Goal: Task Accomplishment & Management: Manage account settings

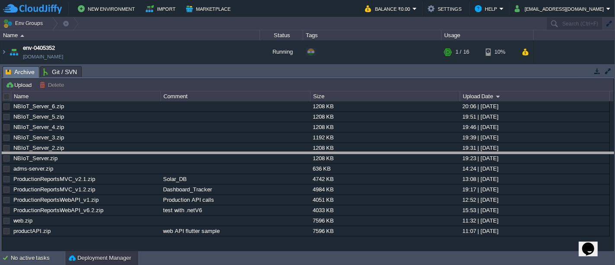
drag, startPoint x: 0, startPoint y: 0, endPoint x: 221, endPoint y: 152, distance: 267.7
click at [221, 152] on body "New Environment Import Marketplace Bonus ₹0.00 Upgrade Account Balance ₹0.00 Se…" at bounding box center [307, 132] width 615 height 265
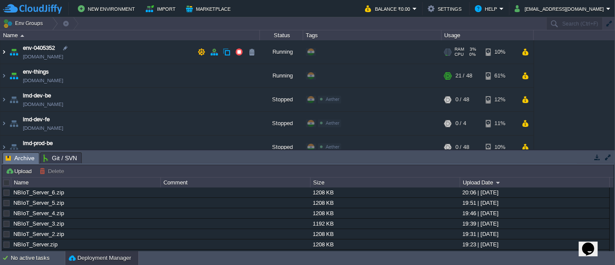
click at [3, 51] on img at bounding box center [3, 51] width 7 height 23
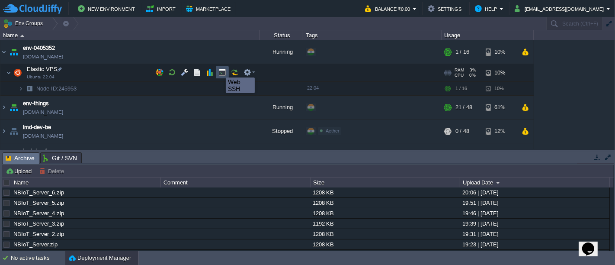
click at [220, 71] on button "button" at bounding box center [222, 72] width 8 height 8
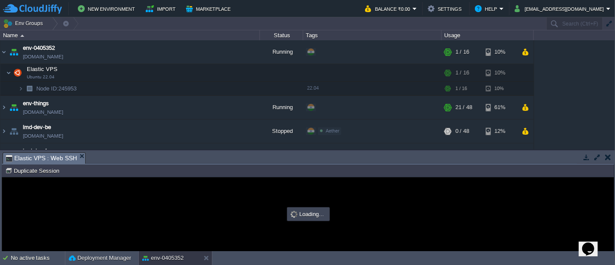
type input "#000000"
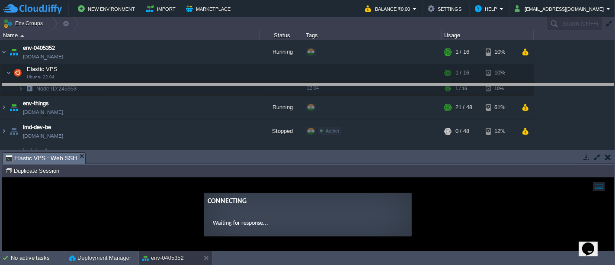
drag, startPoint x: 254, startPoint y: 159, endPoint x: 259, endPoint y: 90, distance: 68.5
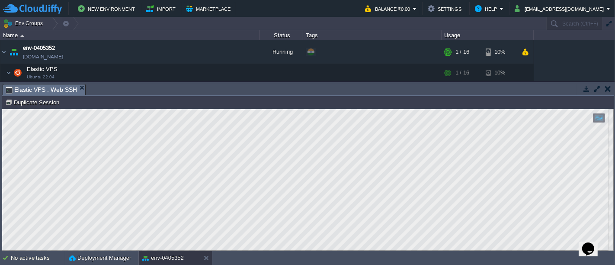
click at [597, 87] on button "button" at bounding box center [597, 89] width 8 height 8
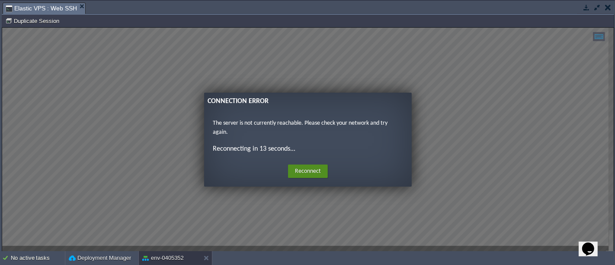
click at [303, 166] on button "Reconnect" at bounding box center [308, 171] width 40 height 14
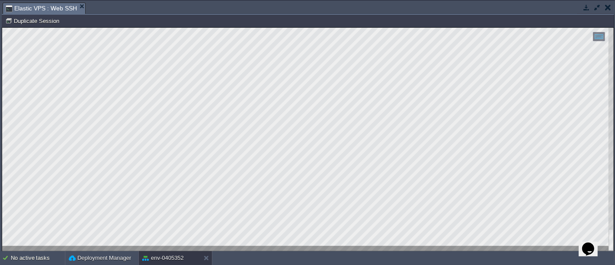
click at [595, 8] on button "button" at bounding box center [597, 7] width 8 height 8
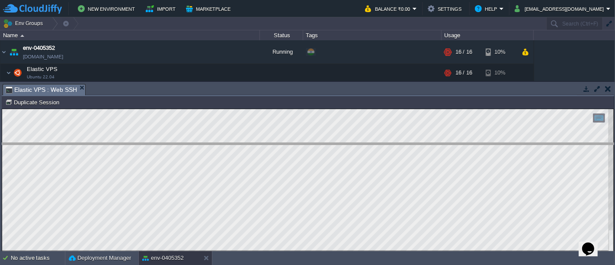
drag, startPoint x: 113, startPoint y: 87, endPoint x: 105, endPoint y: 147, distance: 60.7
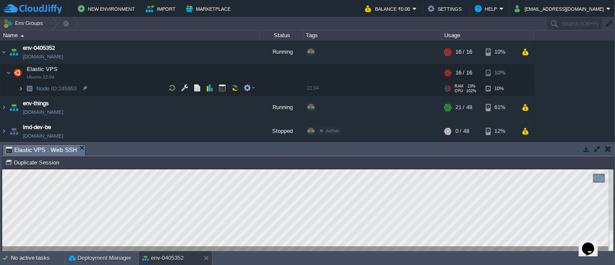
click at [19, 88] on img at bounding box center [20, 88] width 5 height 13
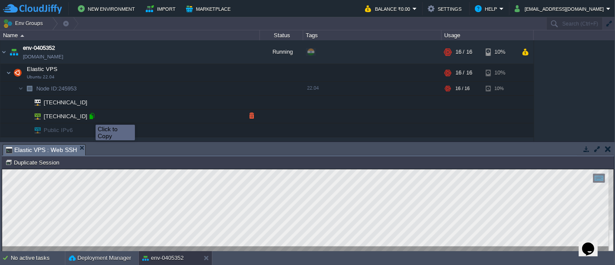
click at [89, 117] on div at bounding box center [92, 116] width 8 height 8
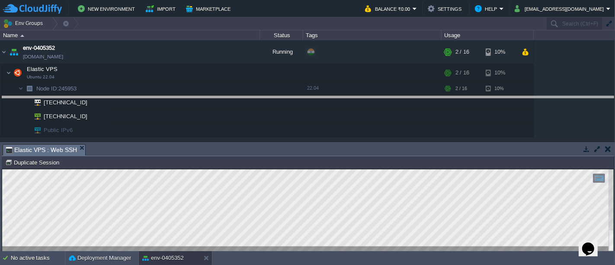
drag, startPoint x: 478, startPoint y: 147, endPoint x: 485, endPoint y: 100, distance: 48.1
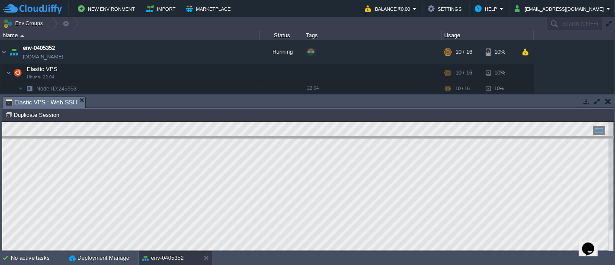
drag, startPoint x: 208, startPoint y: 102, endPoint x: 207, endPoint y: 108, distance: 6.1
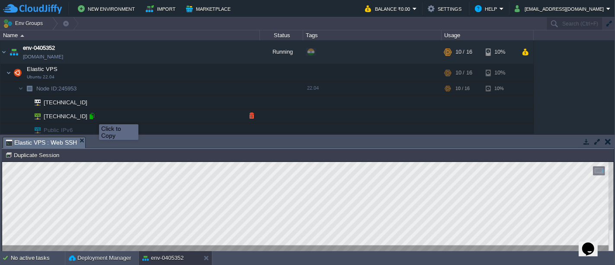
click at [93, 116] on div at bounding box center [92, 116] width 8 height 8
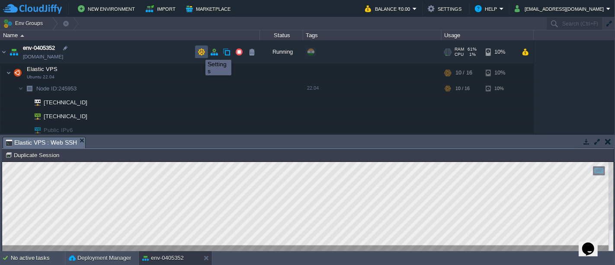
click at [199, 52] on button "button" at bounding box center [202, 52] width 8 height 8
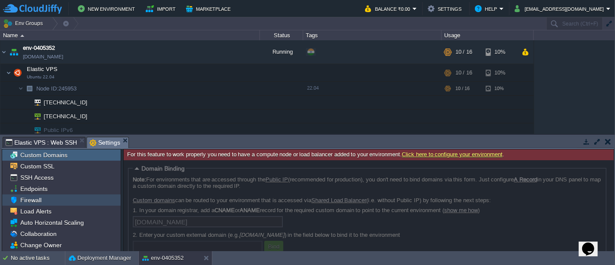
click at [51, 197] on div "Firewall" at bounding box center [61, 199] width 118 height 11
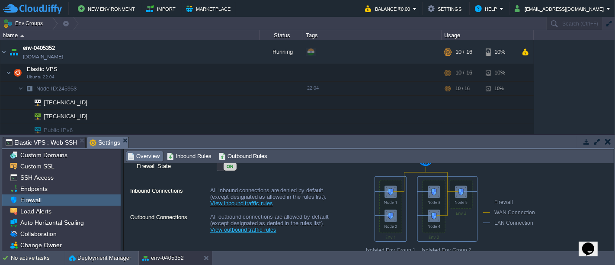
scroll to position [33, 0]
click at [238, 204] on link "View inbound traffic rules" at bounding box center [241, 204] width 63 height 6
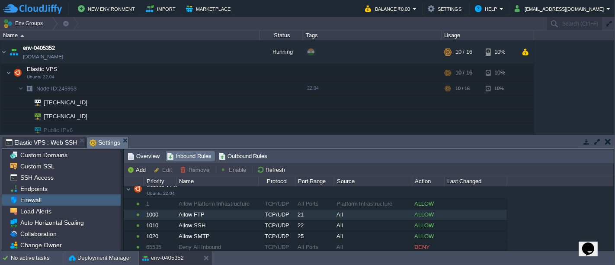
scroll to position [7, 0]
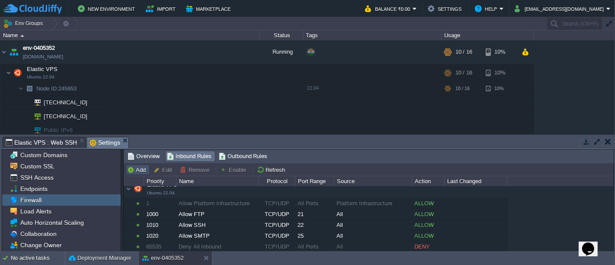
click at [136, 166] on button "Add" at bounding box center [137, 170] width 21 height 8
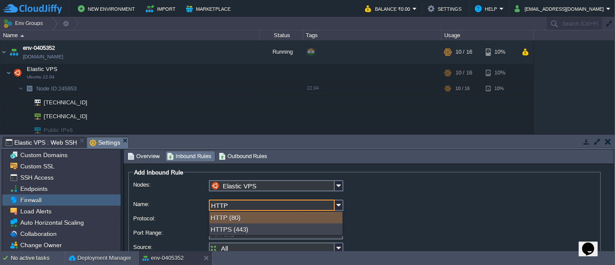
type input "HTTP"
click at [240, 219] on div "HTTP (80)" at bounding box center [275, 217] width 133 height 12
type input "80"
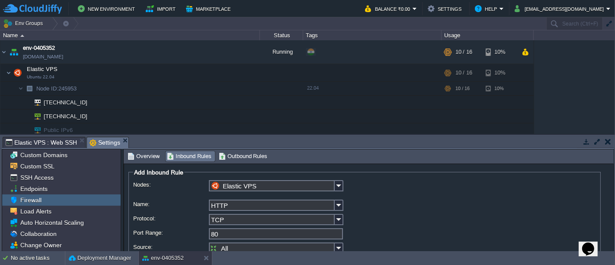
click at [374, 230] on div "80" at bounding box center [364, 234] width 463 height 13
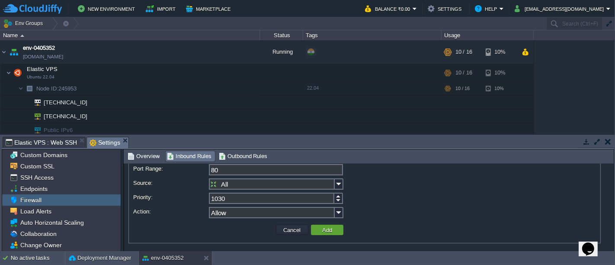
scroll to position [65, 0]
click at [329, 226] on button "Add" at bounding box center [327, 229] width 15 height 8
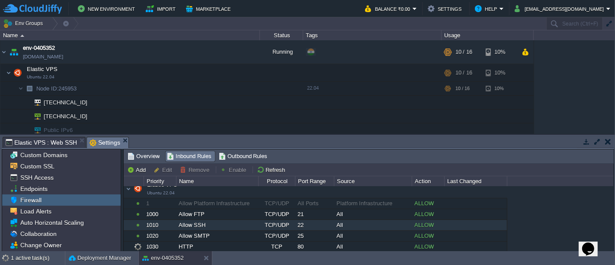
scroll to position [6, 0]
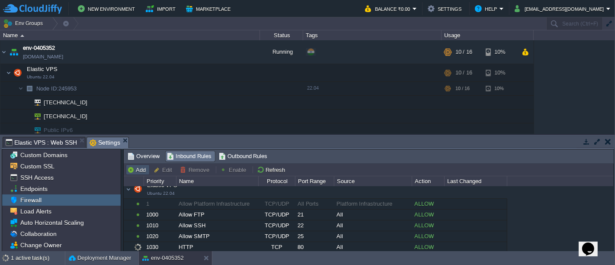
click at [134, 167] on button "Add" at bounding box center [137, 170] width 21 height 8
type input "Elastic VPS"
type input "1040"
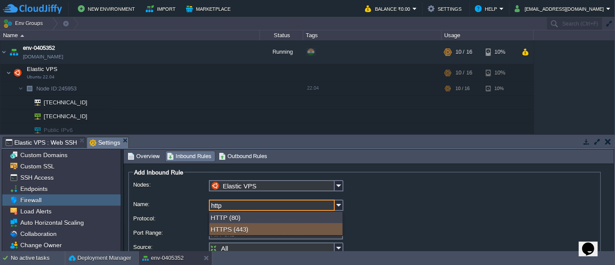
click at [231, 228] on div "HTTPS (443)" at bounding box center [275, 229] width 133 height 12
type input "HTTPS"
type input "443"
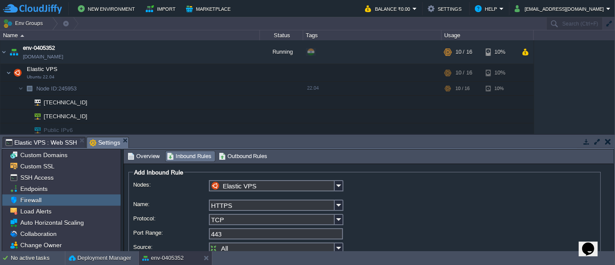
click at [350, 231] on div "443" at bounding box center [364, 234] width 463 height 13
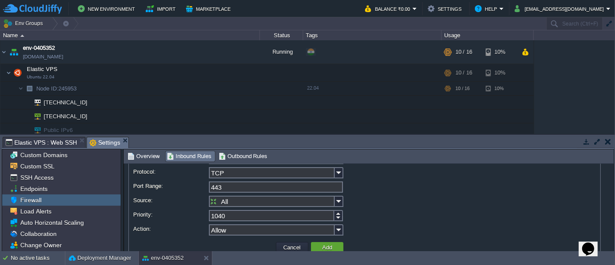
scroll to position [51, 0]
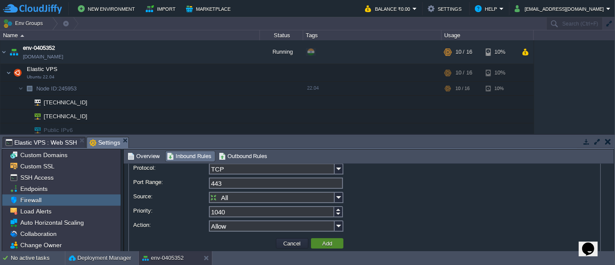
click at [327, 242] on button "Add" at bounding box center [327, 243] width 15 height 8
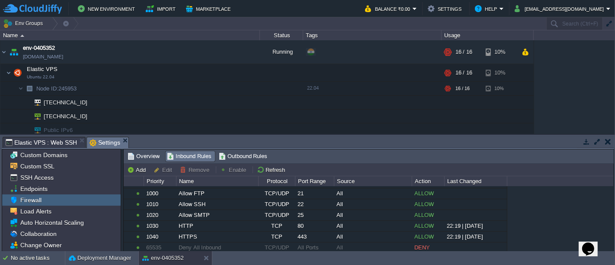
scroll to position [17, 0]
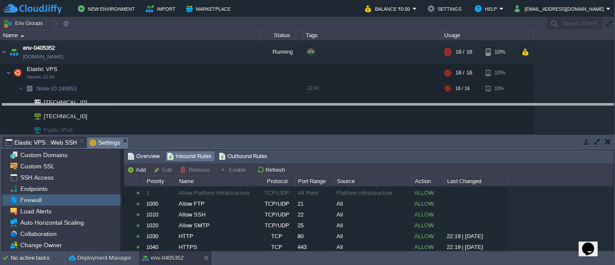
drag, startPoint x: 307, startPoint y: 138, endPoint x: 310, endPoint y: 105, distance: 33.0
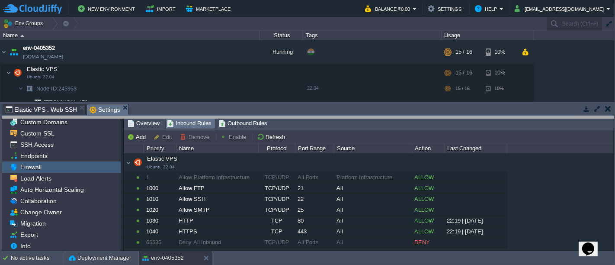
drag, startPoint x: 335, startPoint y: 112, endPoint x: 334, endPoint y: 125, distance: 12.5
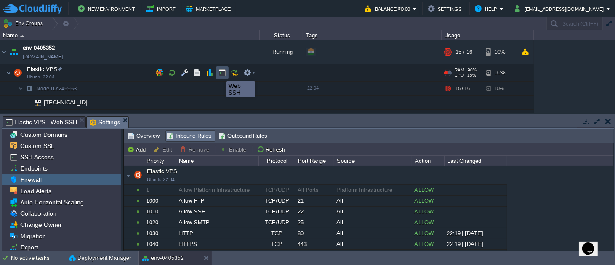
click at [220, 74] on button "button" at bounding box center [222, 73] width 8 height 8
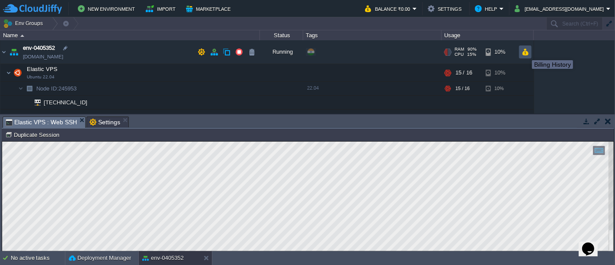
click at [525, 52] on button "button" at bounding box center [524, 52] width 7 height 8
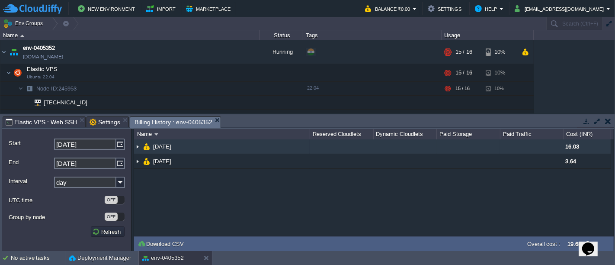
click at [137, 145] on img at bounding box center [137, 146] width 7 height 14
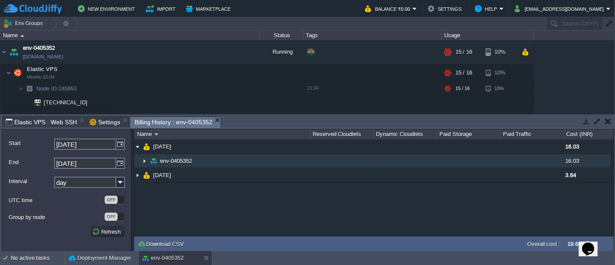
click at [144, 160] on img at bounding box center [144, 160] width 7 height 13
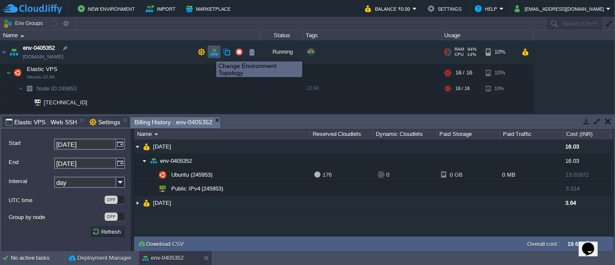
click at [212, 53] on button "button" at bounding box center [214, 52] width 8 height 8
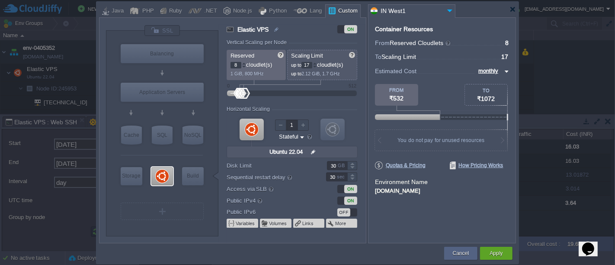
click at [316, 64] on div at bounding box center [315, 63] width 4 height 3
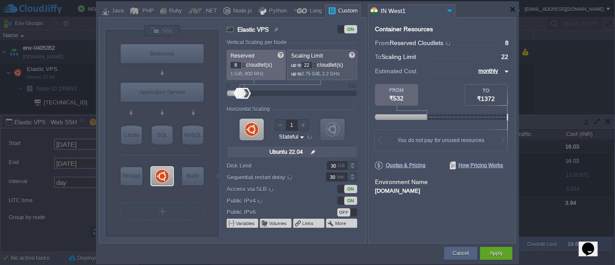
click at [316, 64] on div at bounding box center [315, 63] width 4 height 3
click at [317, 65] on div at bounding box center [315, 66] width 4 height 3
click at [317, 64] on div at bounding box center [315, 63] width 4 height 3
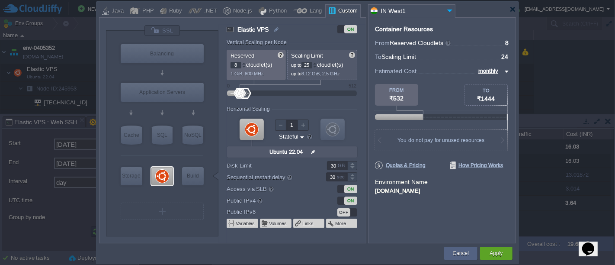
click at [317, 64] on div at bounding box center [315, 63] width 4 height 3
type input "24"
click at [316, 66] on div at bounding box center [315, 66] width 4 height 3
click at [456, 250] on button "Cancel" at bounding box center [461, 253] width 16 height 9
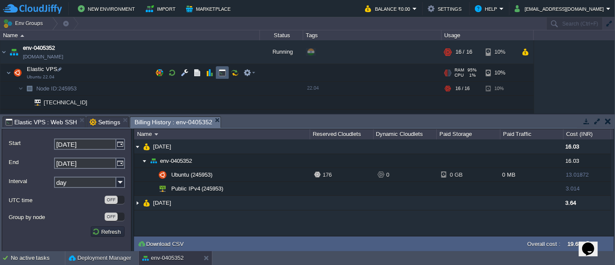
click at [225, 77] on td at bounding box center [222, 72] width 13 height 13
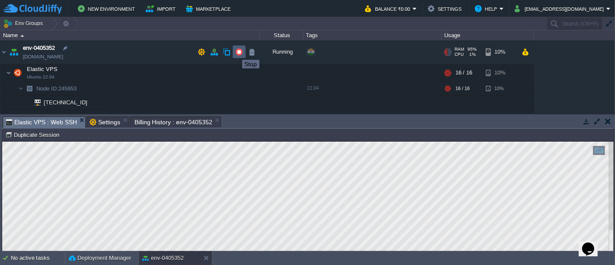
click at [236, 52] on button "button" at bounding box center [239, 52] width 8 height 8
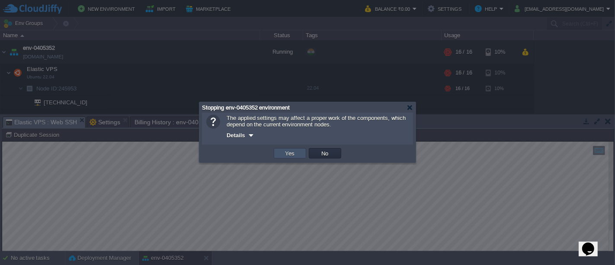
click at [287, 156] on button "Yes" at bounding box center [290, 153] width 15 height 8
